Goal: Check status: Check status

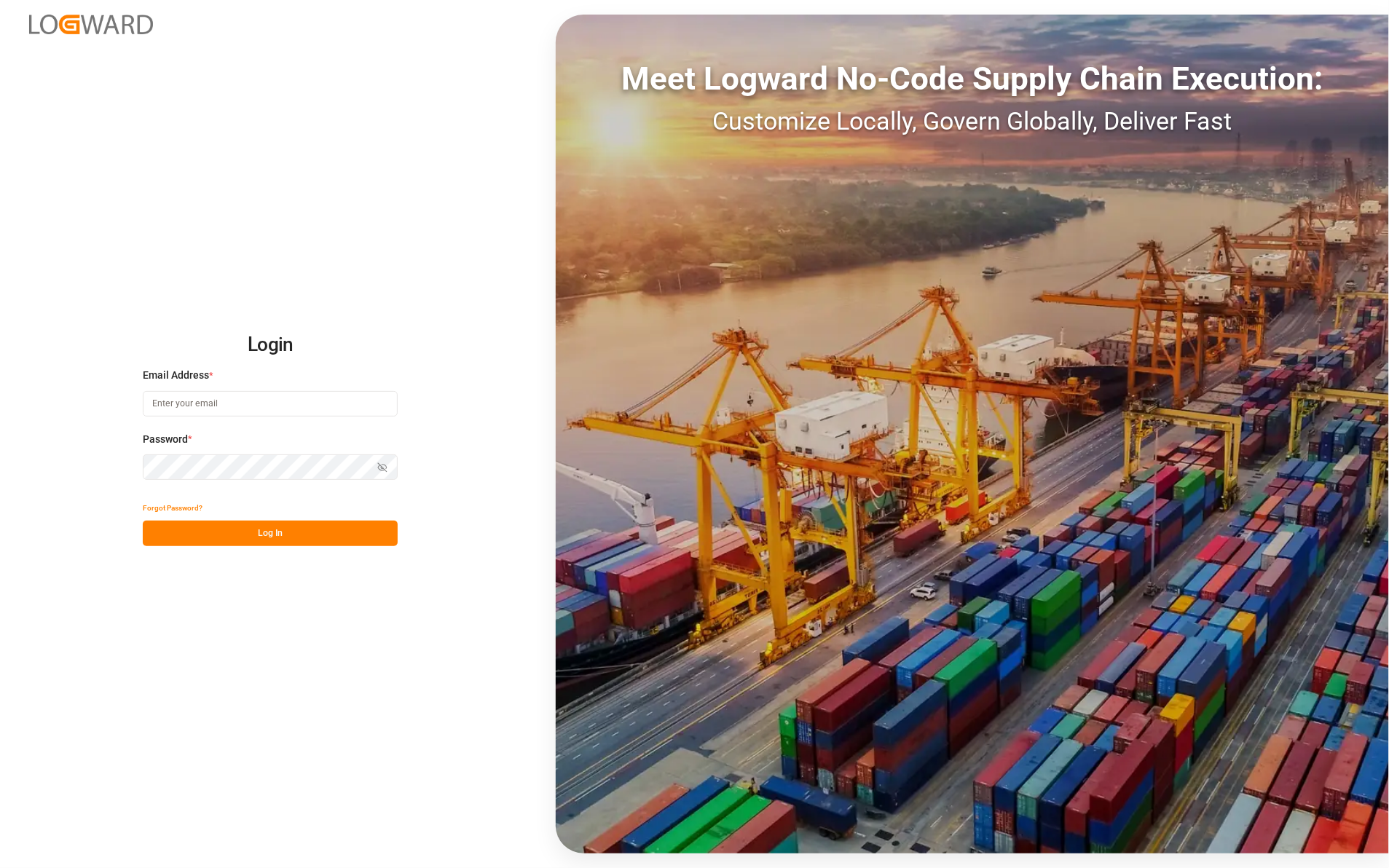
type input "[PERSON_NAME][EMAIL_ADDRESS][DOMAIN_NAME]"
drag, startPoint x: 247, startPoint y: 532, endPoint x: 256, endPoint y: 491, distance: 42.0
click at [253, 529] on button "Log In" at bounding box center [270, 533] width 255 height 26
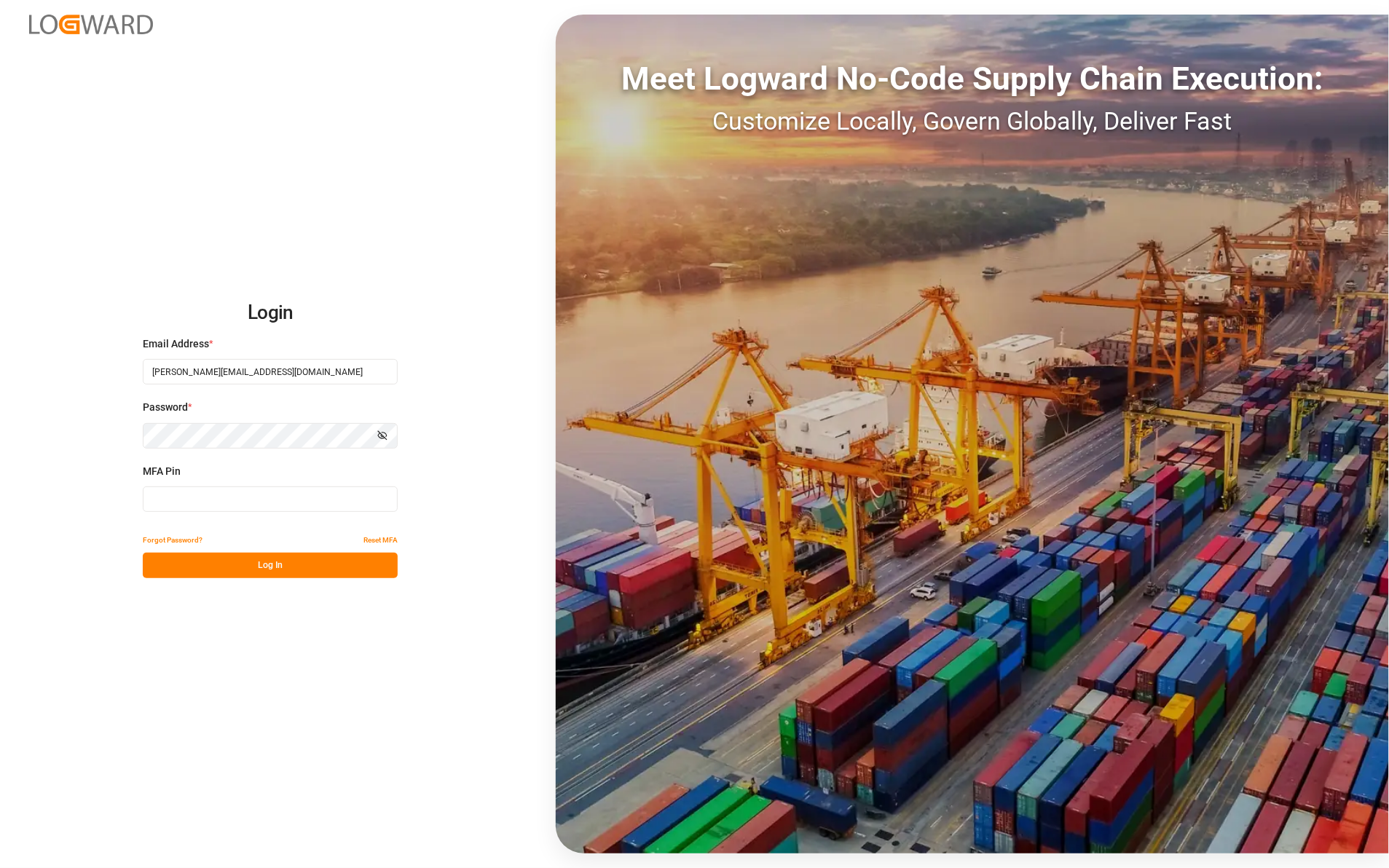
click at [184, 499] on input at bounding box center [270, 499] width 255 height 26
type input "377213"
click at [223, 568] on button "Log In" at bounding box center [270, 565] width 255 height 26
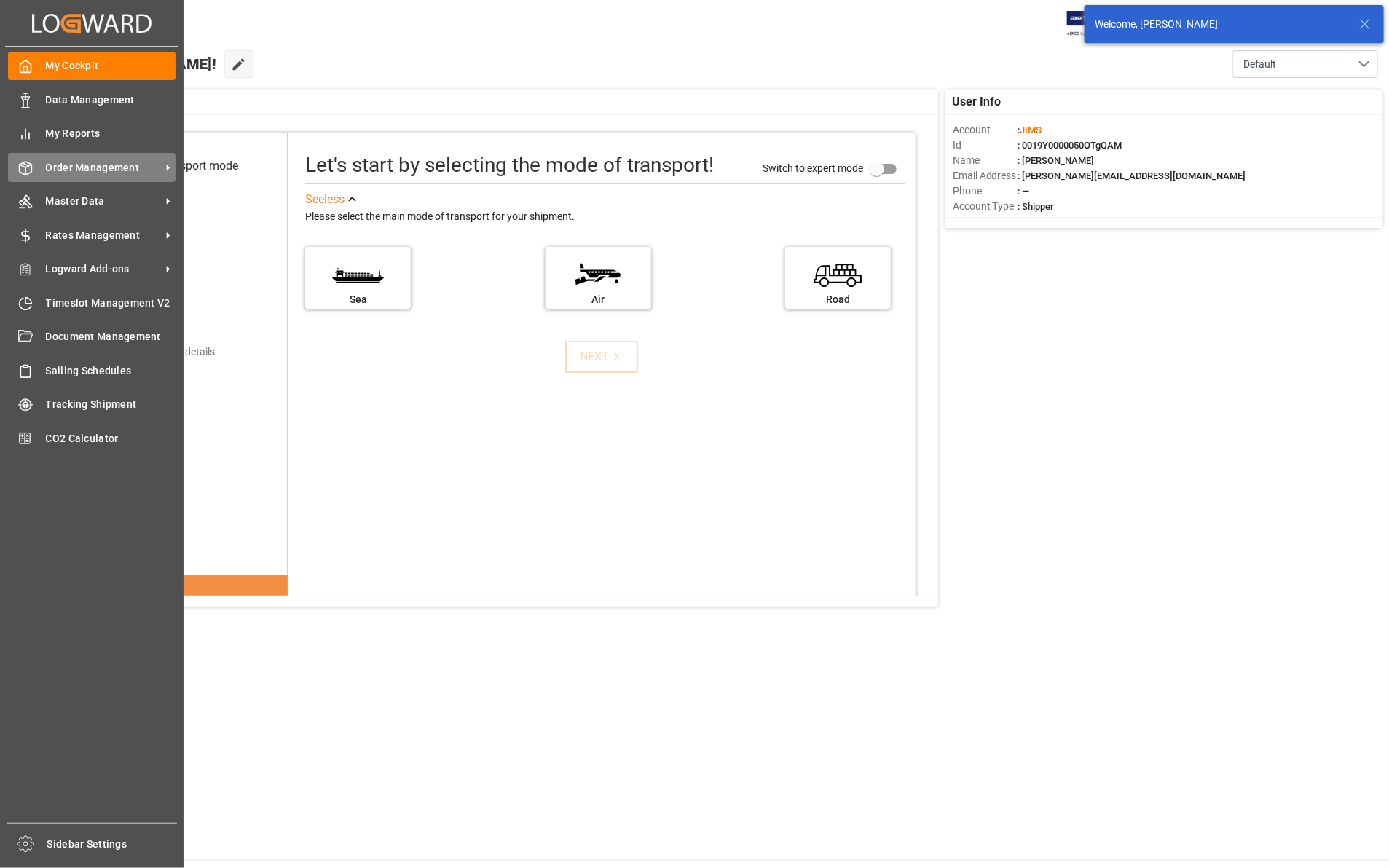
click at [82, 171] on span "Order Management" at bounding box center [104, 168] width 115 height 15
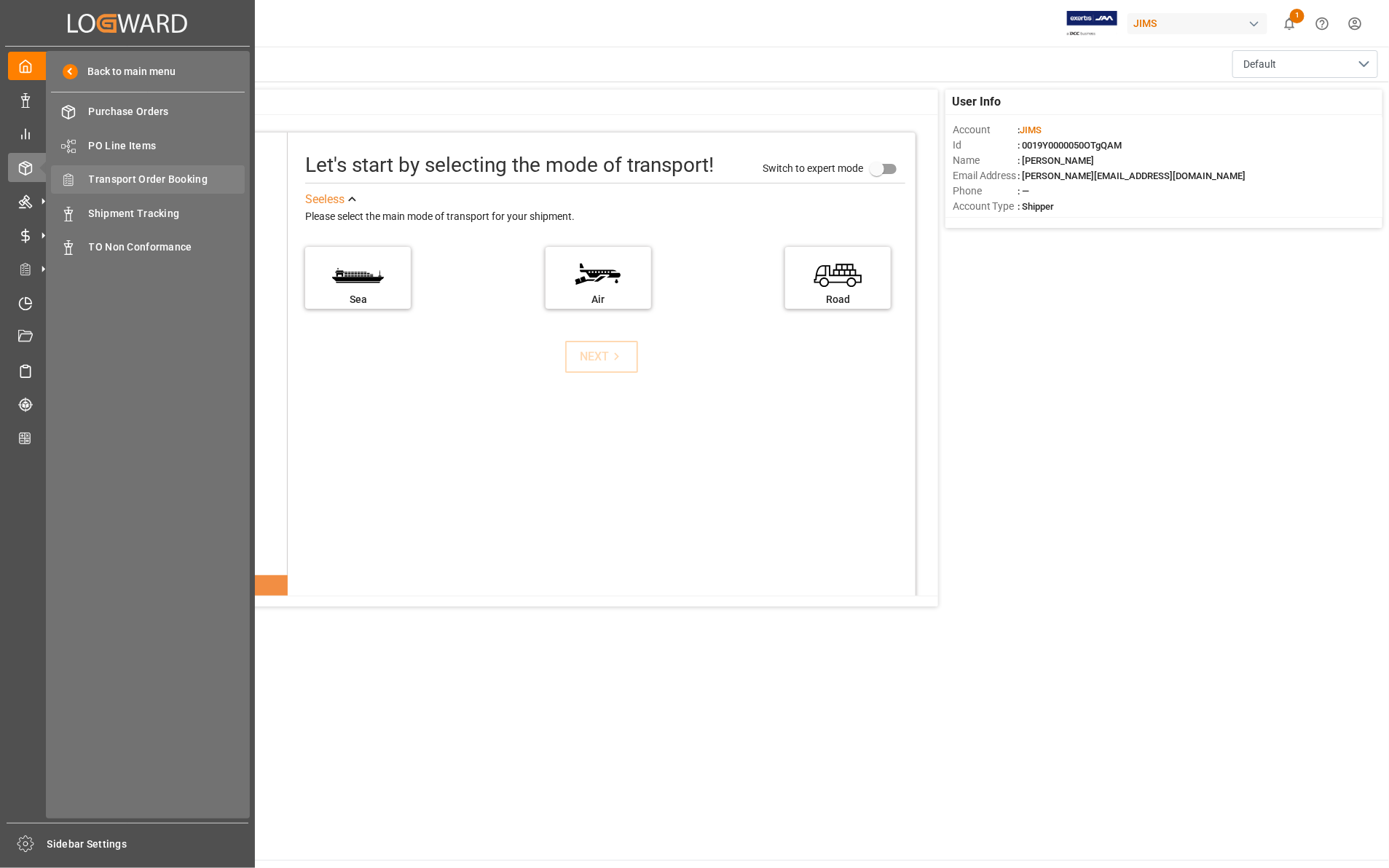
click at [184, 175] on span "Transport Order Booking" at bounding box center [167, 179] width 157 height 15
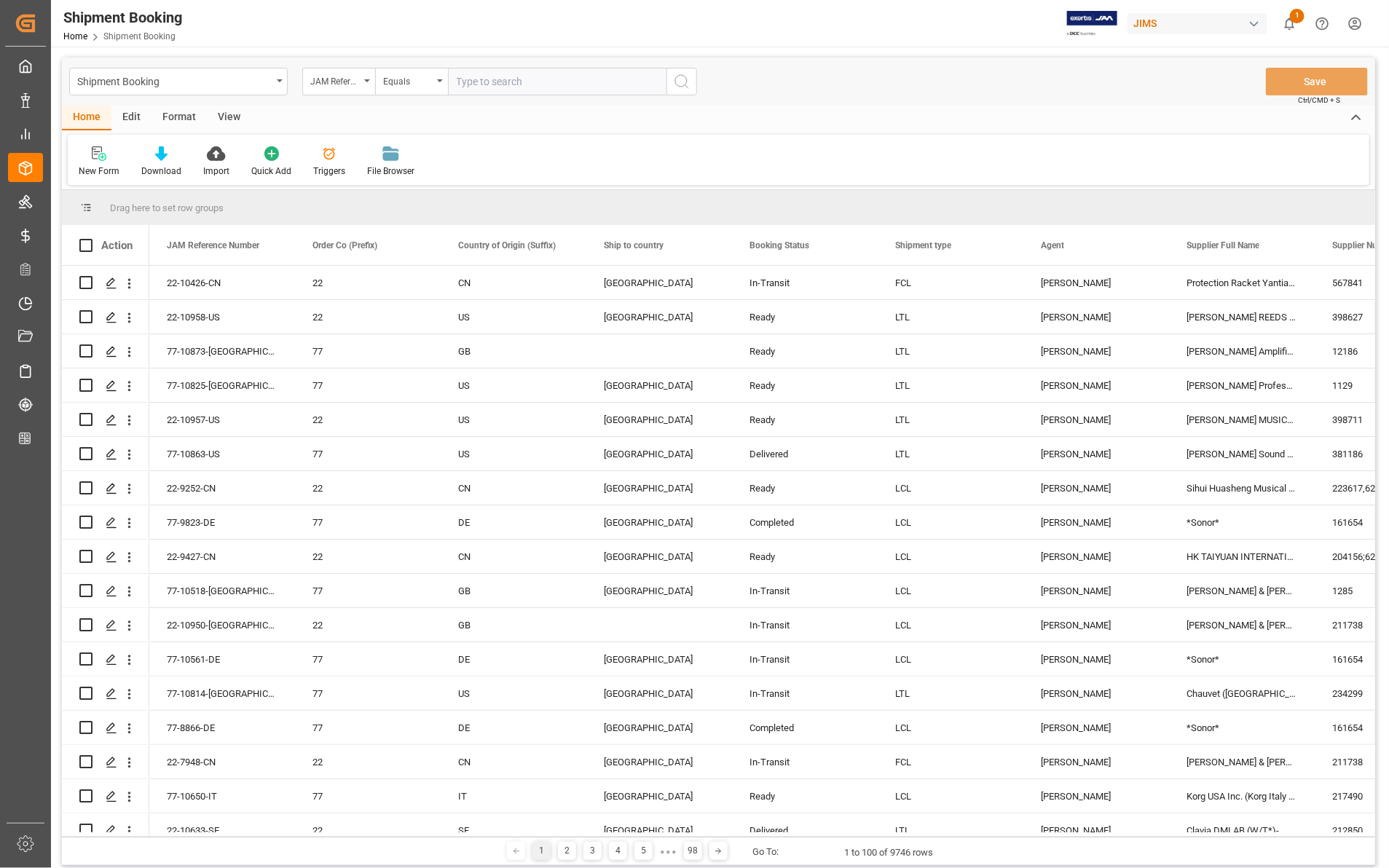
click at [475, 83] on input "text" at bounding box center [557, 81] width 218 height 27
type input "22-9328-CN"
click at [682, 84] on icon "search button" at bounding box center [682, 82] width 18 height 18
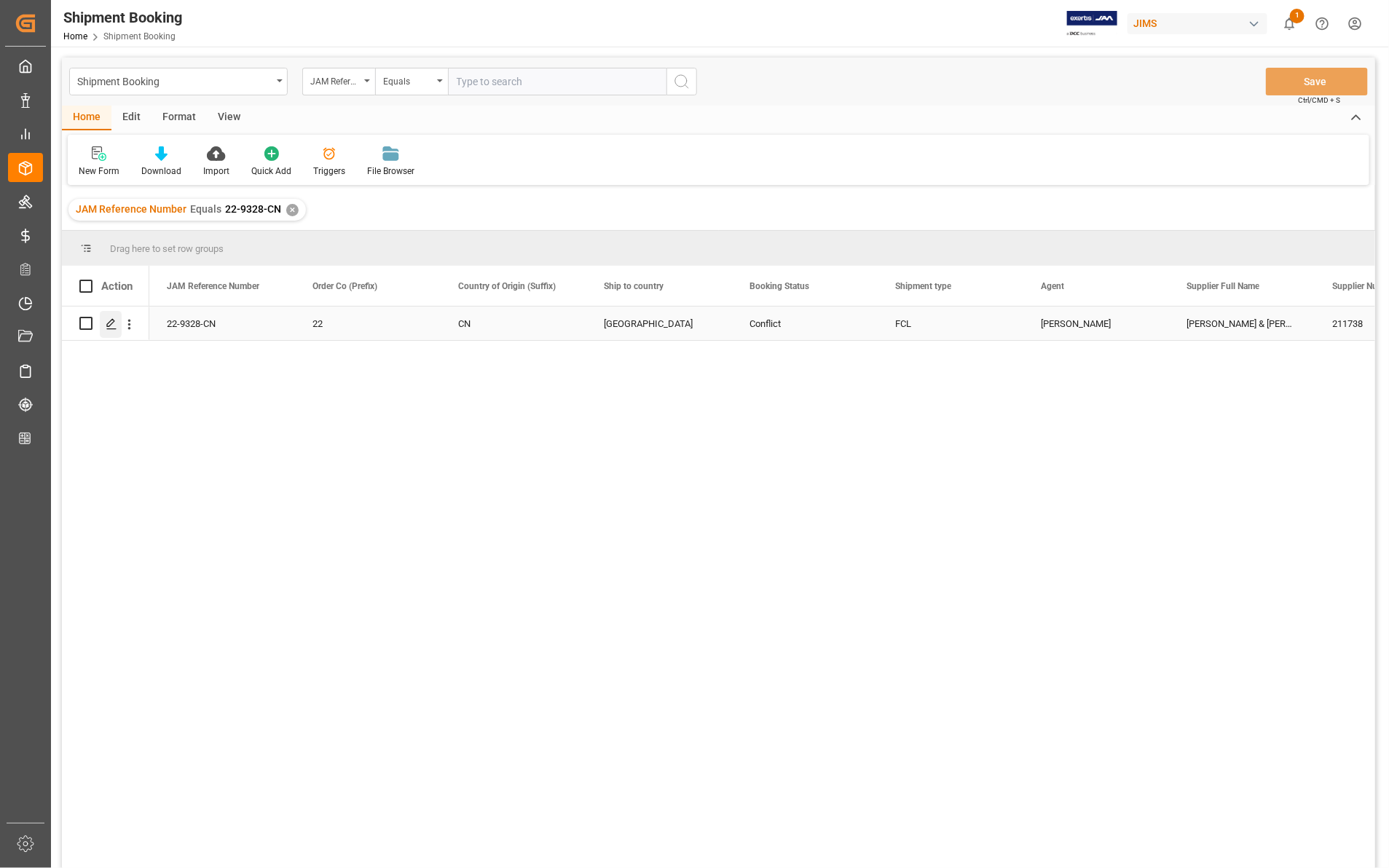
click at [106, 322] on icon "Press SPACE to select this row." at bounding box center [111, 324] width 12 height 12
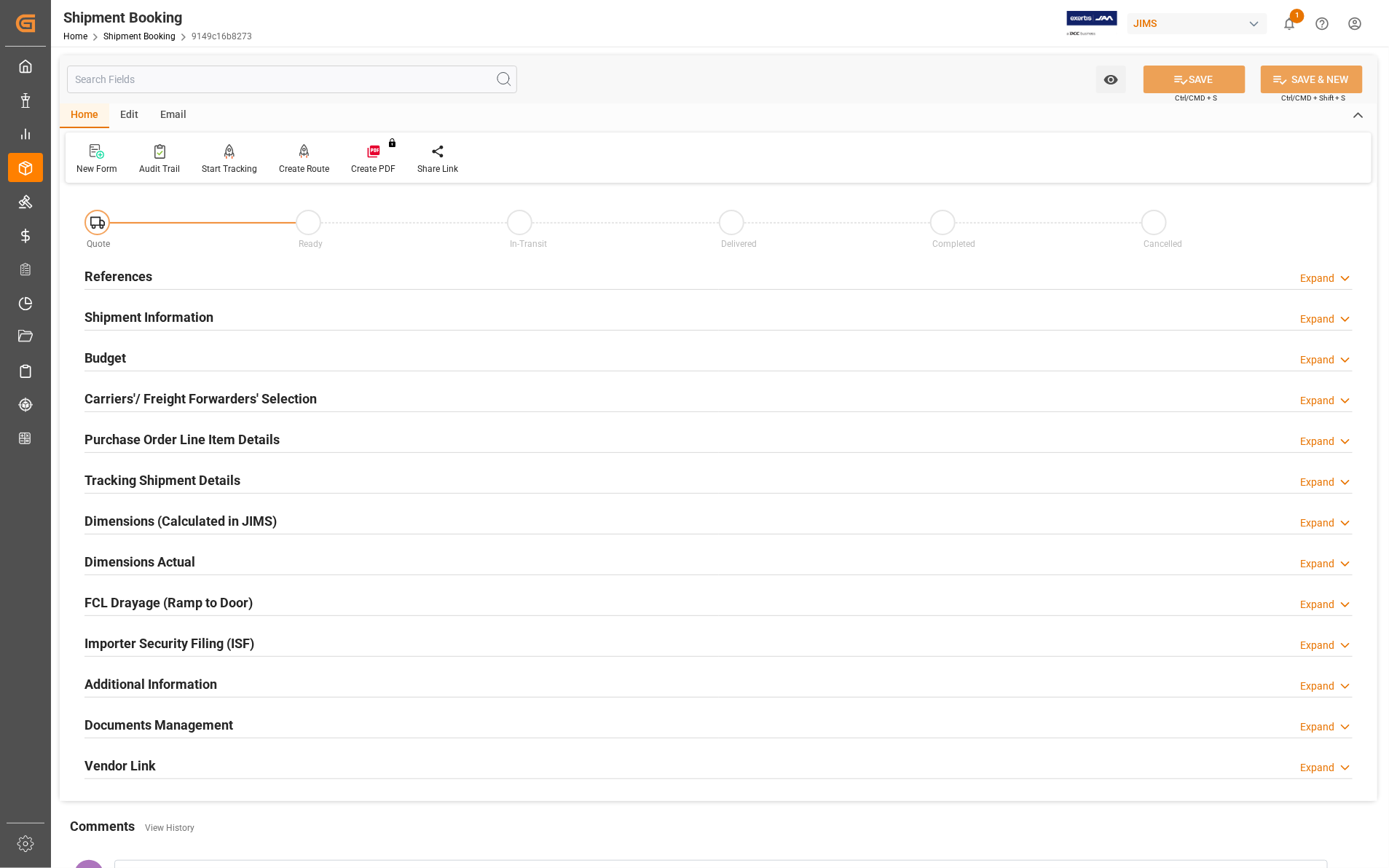
click at [1345, 725] on icon at bounding box center [1346, 726] width 14 height 15
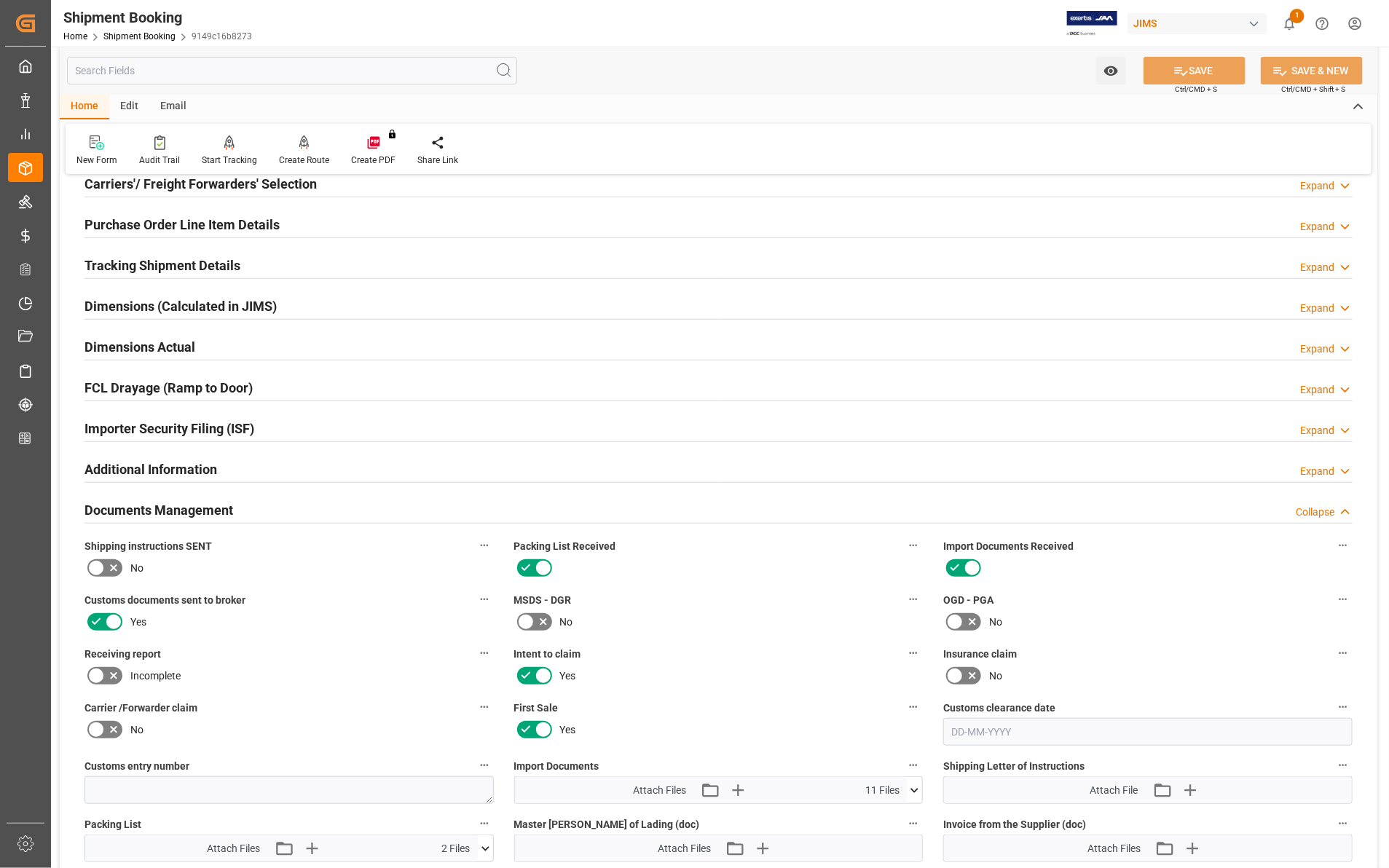
scroll to position [455, 0]
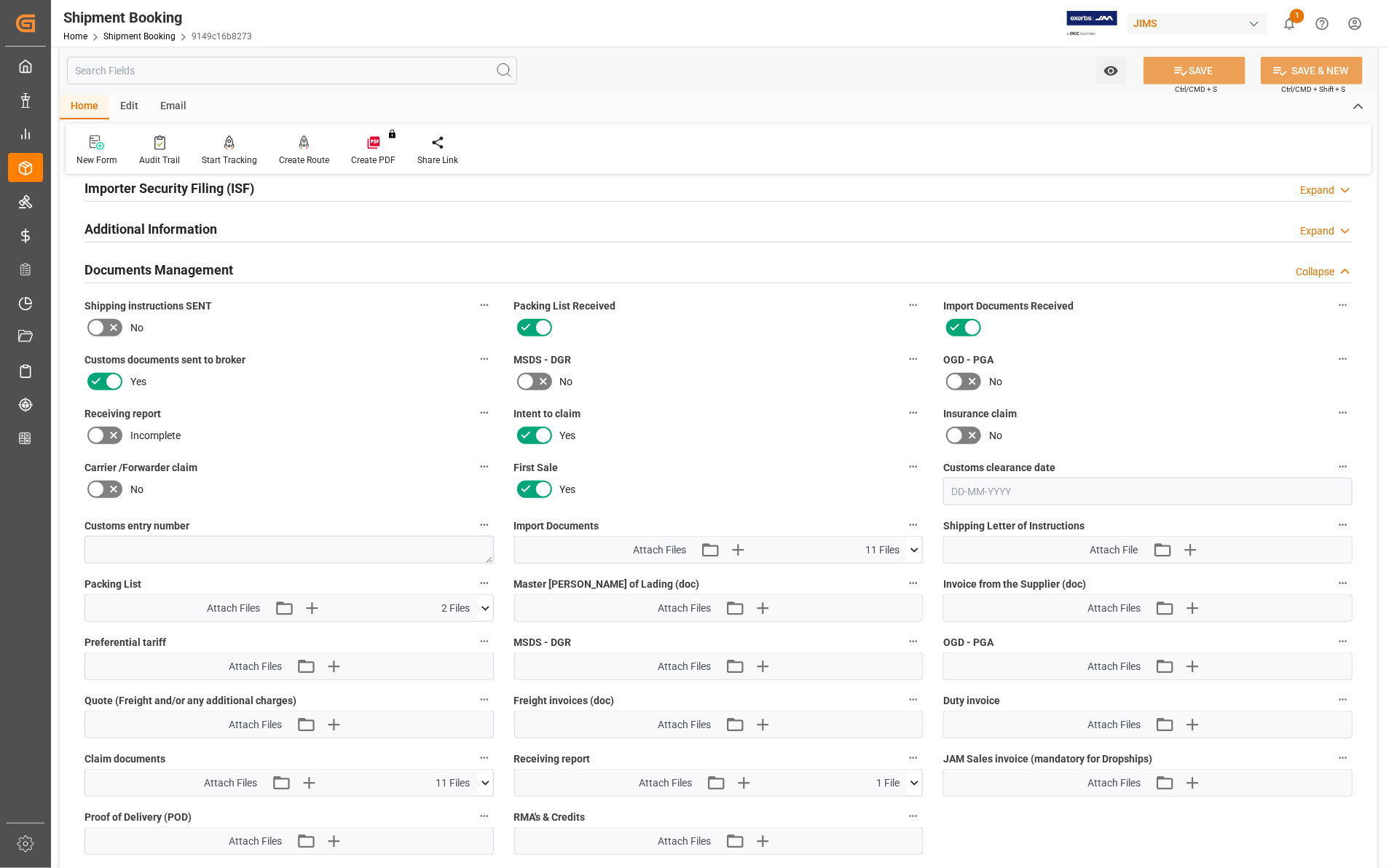
click at [912, 550] on icon at bounding box center [914, 550] width 15 height 15
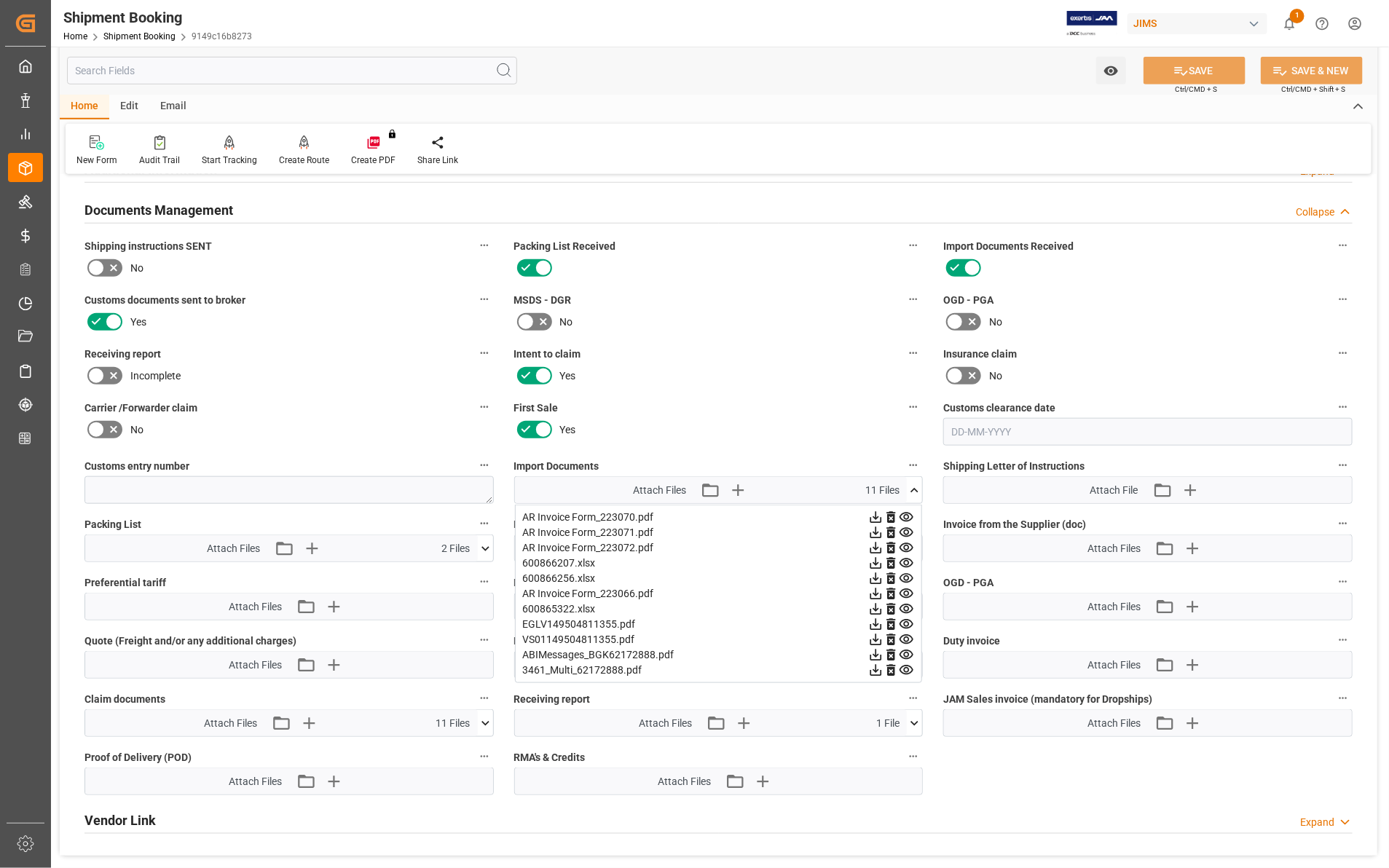
scroll to position [546, 0]
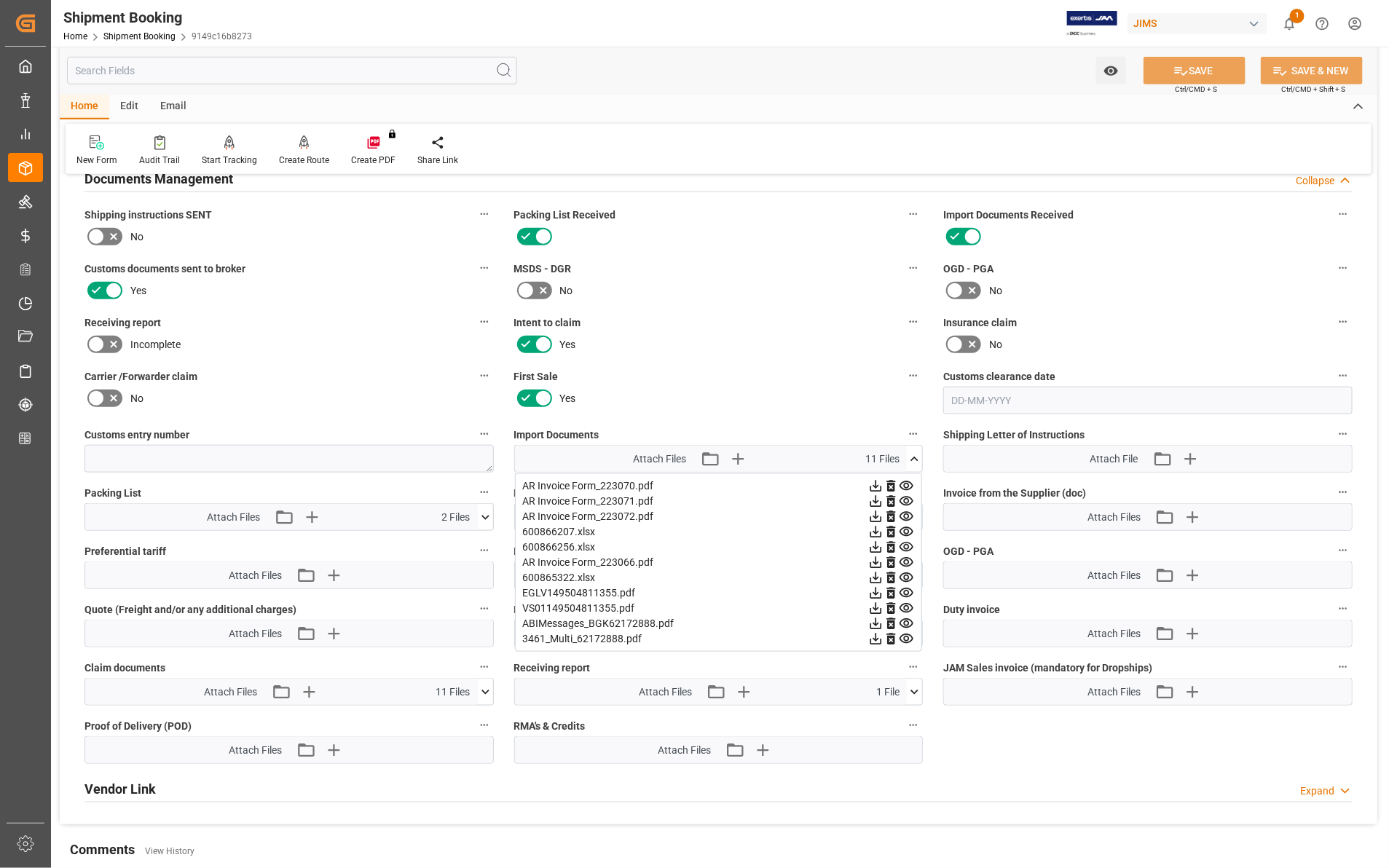
click at [912, 458] on icon at bounding box center [914, 458] width 15 height 15
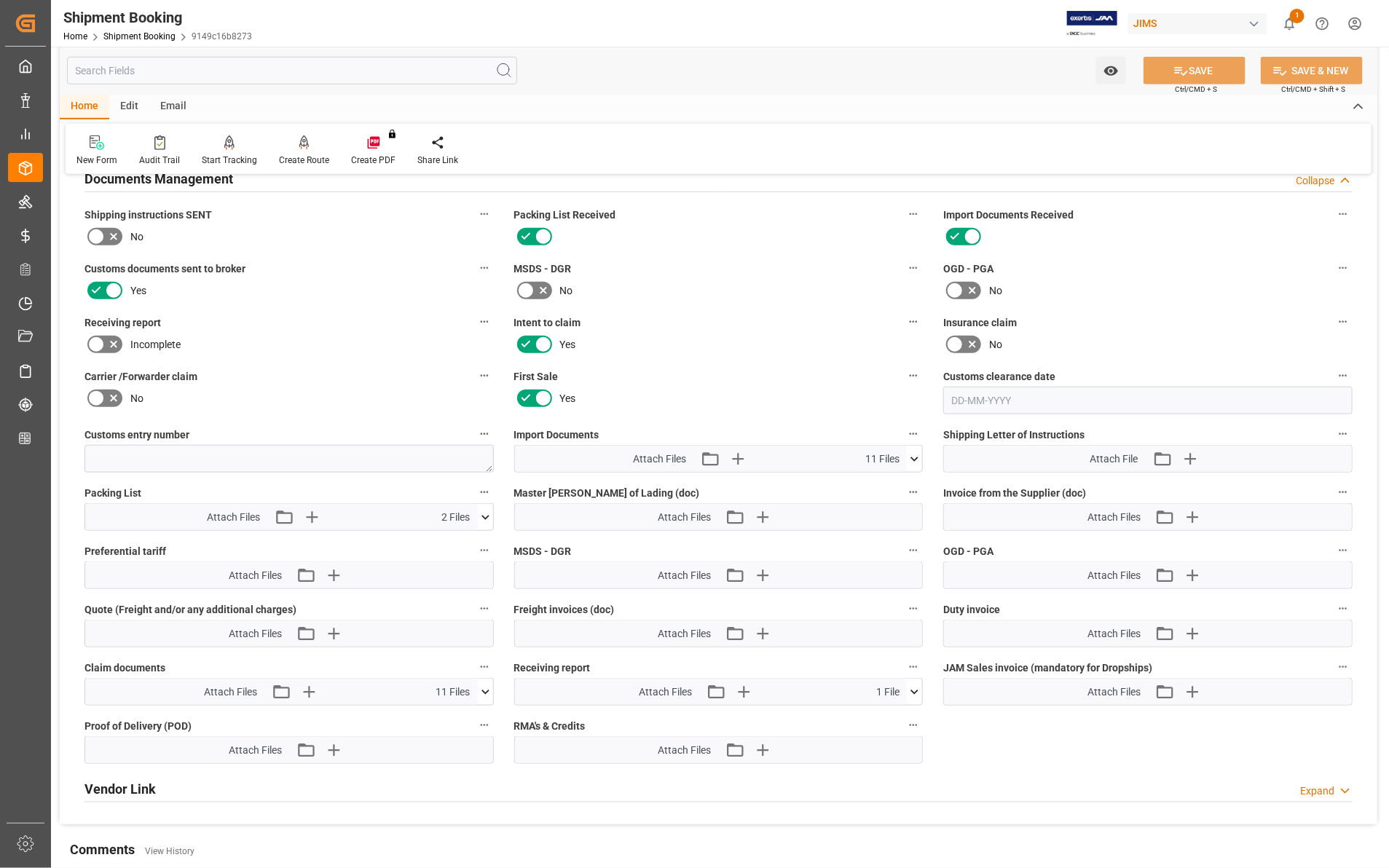
click at [914, 691] on icon at bounding box center [914, 692] width 15 height 15
click at [914, 691] on icon at bounding box center [914, 692] width 8 height 4
click at [484, 686] on icon at bounding box center [485, 692] width 15 height 15
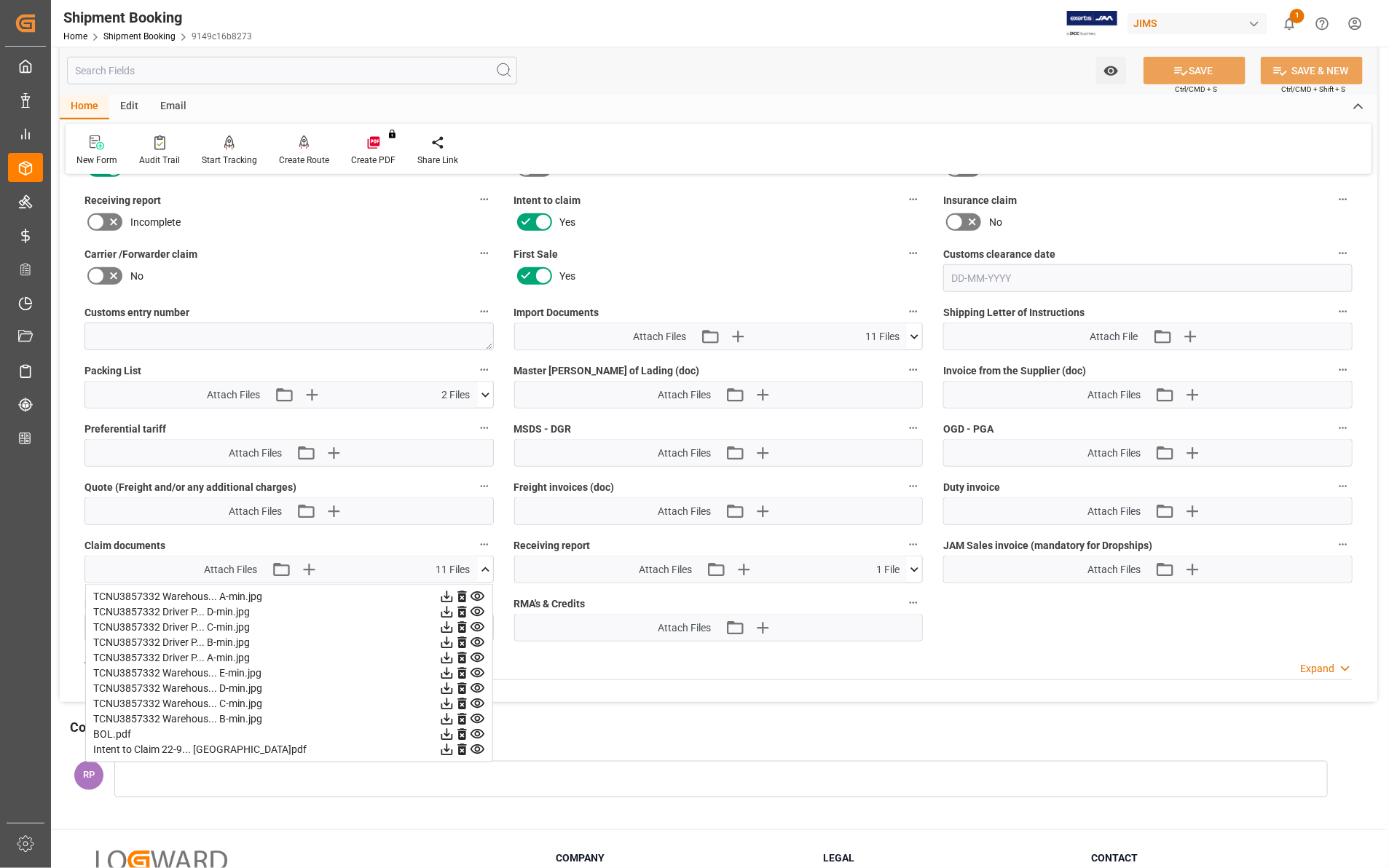
scroll to position [637, 0]
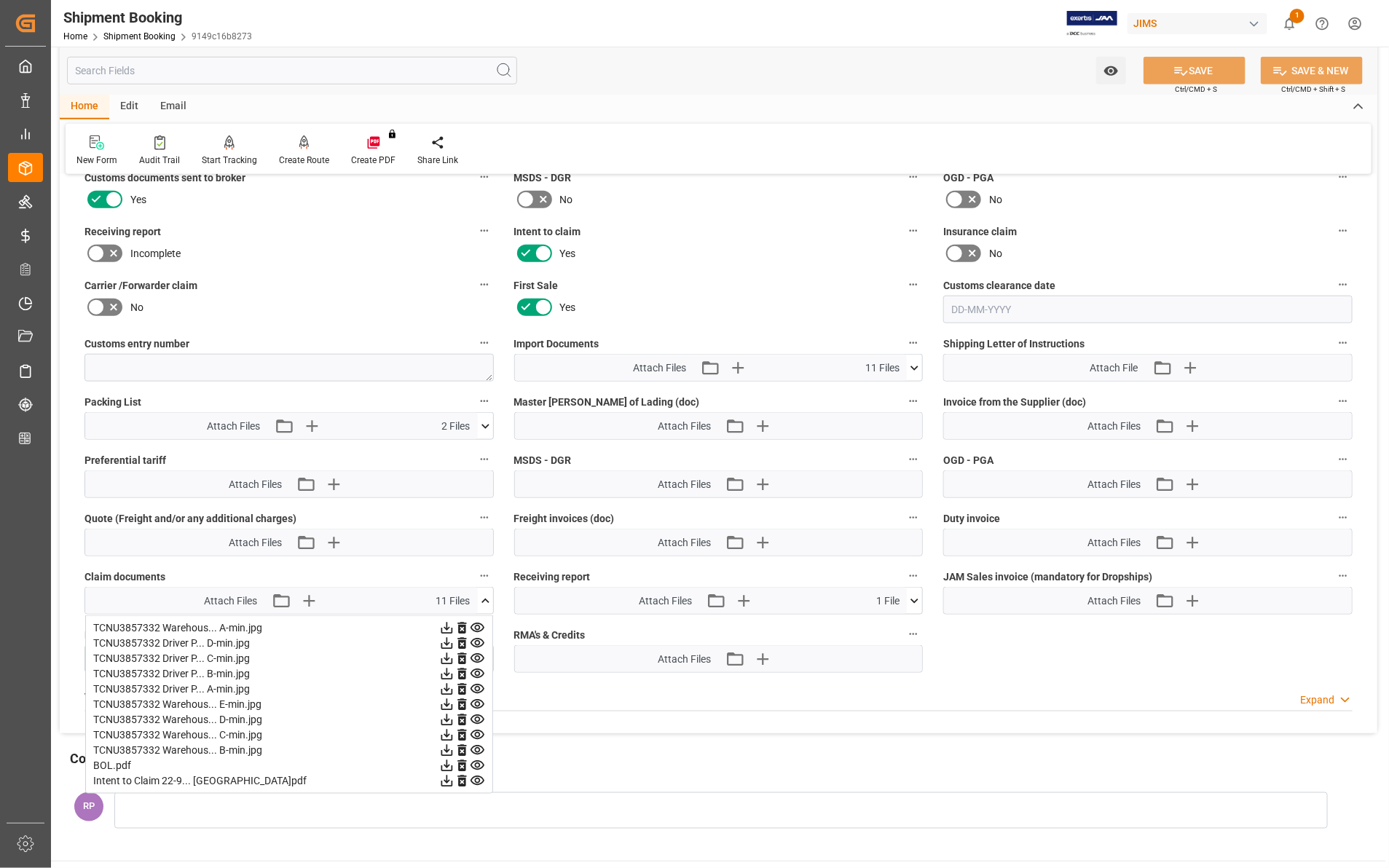
click at [484, 425] on icon at bounding box center [485, 426] width 8 height 4
click at [477, 450] on icon at bounding box center [478, 453] width 14 height 10
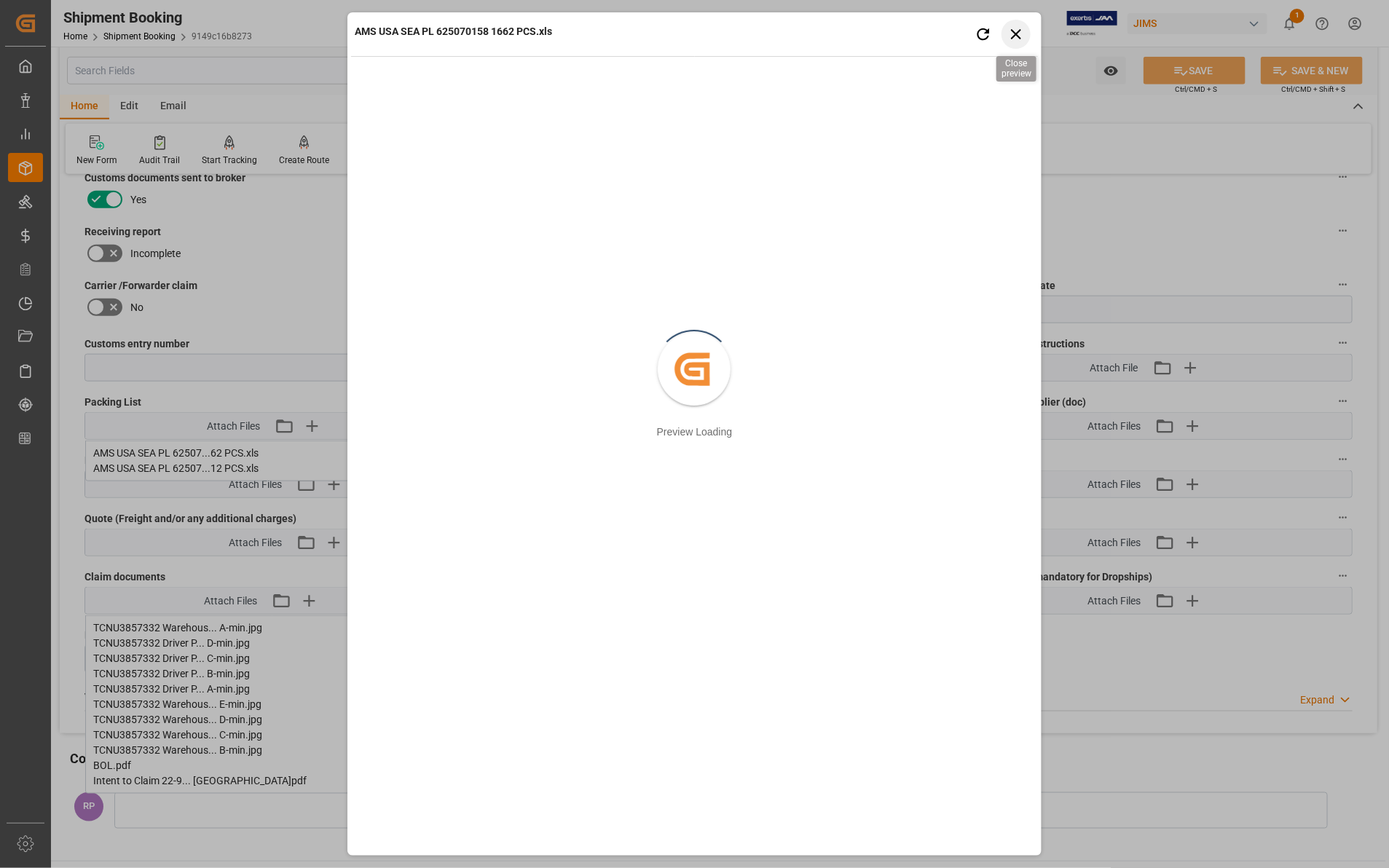
click at [1016, 36] on icon "button" at bounding box center [1016, 34] width 19 height 19
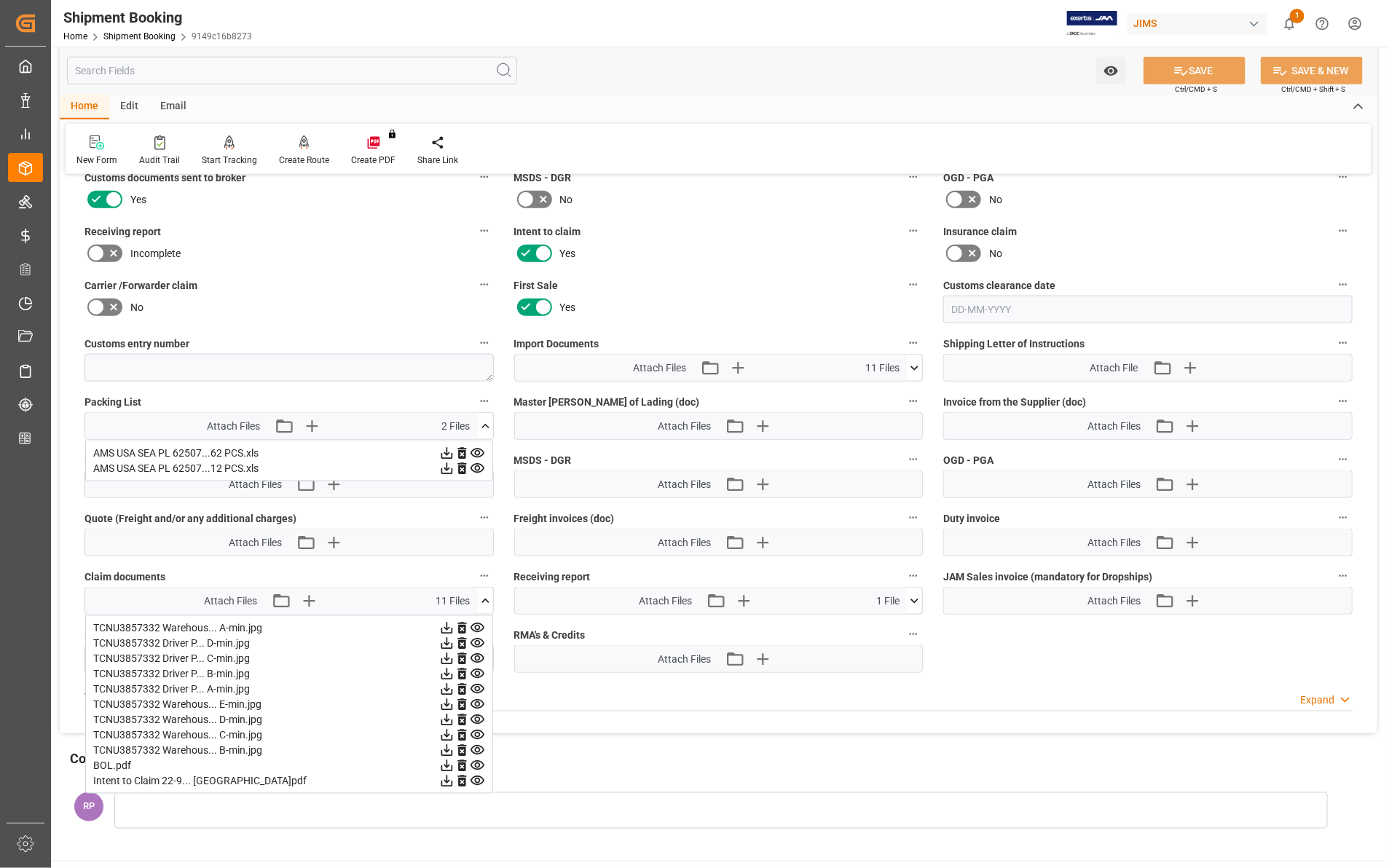
click at [445, 465] on icon at bounding box center [446, 468] width 15 height 15
